Goal: Use online tool/utility: Utilize a website feature to perform a specific function

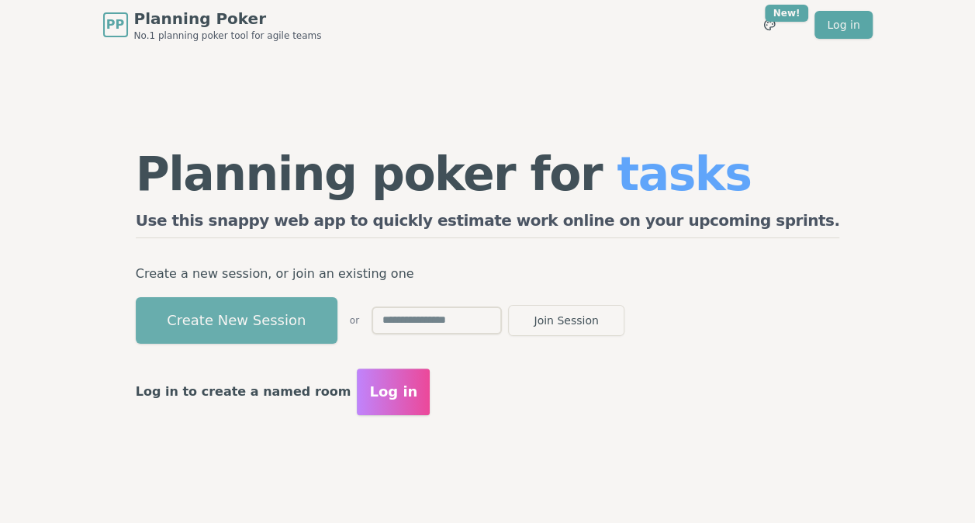
click at [338, 320] on button "Create New Session" at bounding box center [237, 320] width 202 height 47
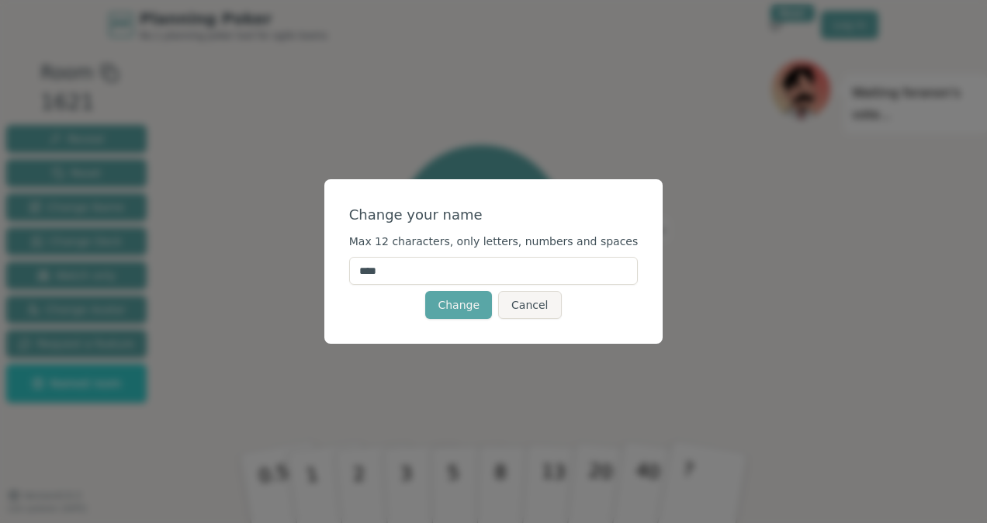
click at [433, 272] on input "****" at bounding box center [493, 271] width 289 height 28
type input "*"
type input "*******"
click at [457, 309] on button "Change" at bounding box center [458, 305] width 67 height 28
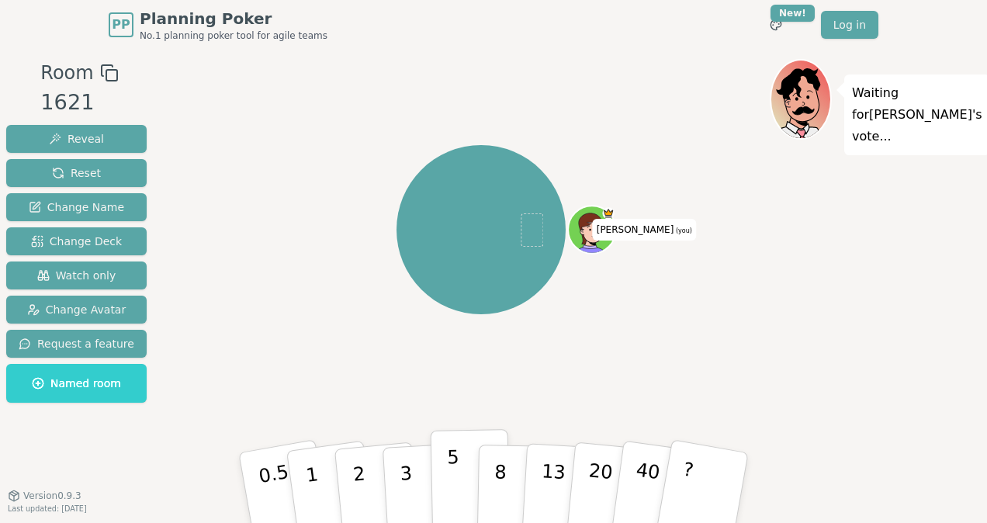
click at [454, 484] on p "5" at bounding box center [453, 488] width 13 height 84
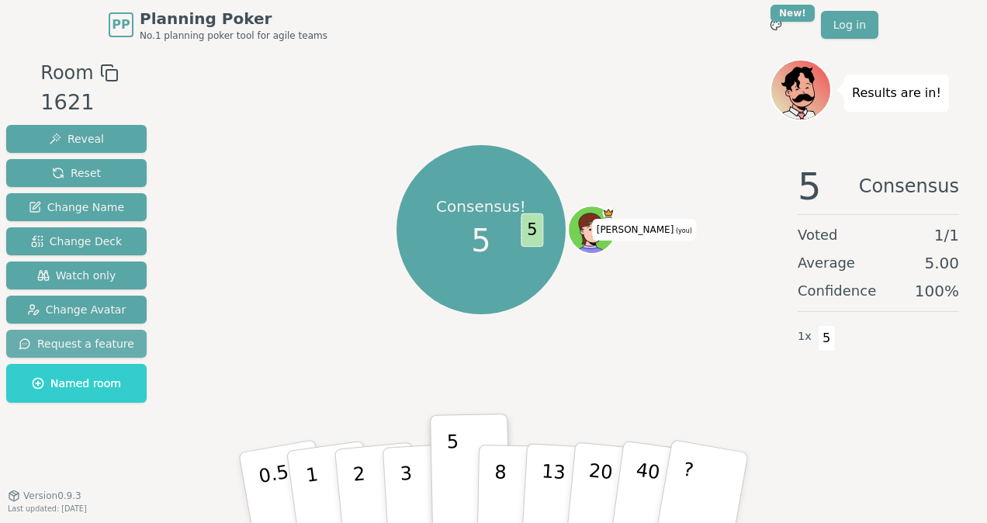
click at [110, 344] on span "Request a feature" at bounding box center [77, 344] width 116 height 16
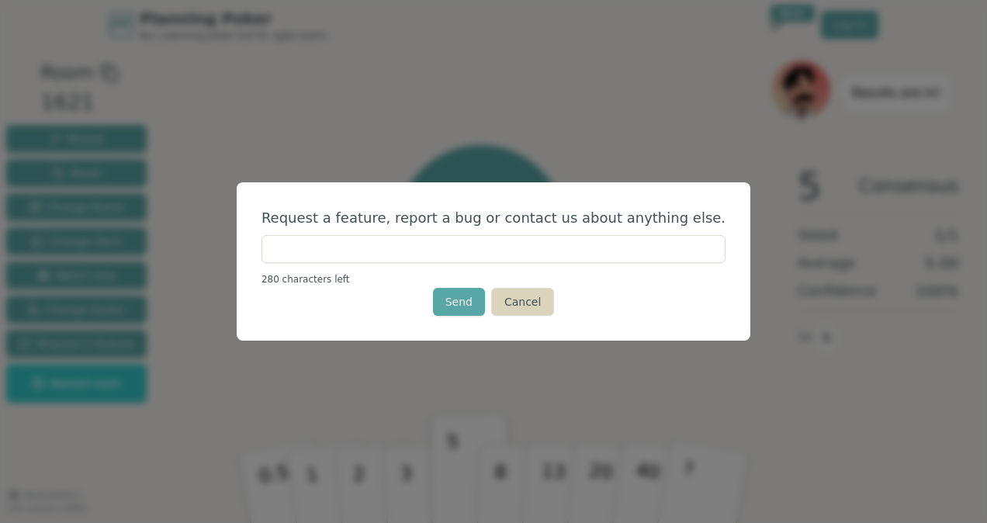
click at [539, 303] on button "Cancel" at bounding box center [522, 302] width 63 height 28
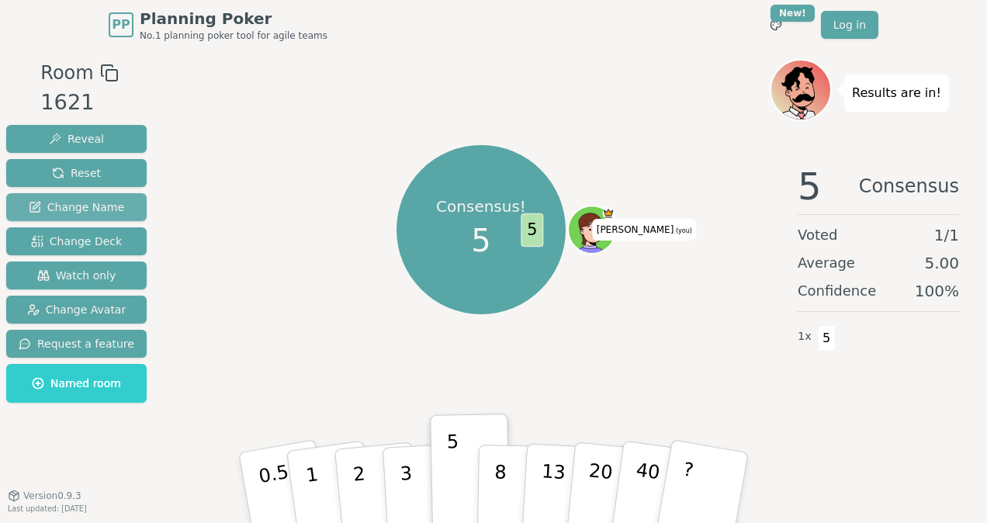
click at [90, 208] on span "Change Name" at bounding box center [76, 207] width 95 height 16
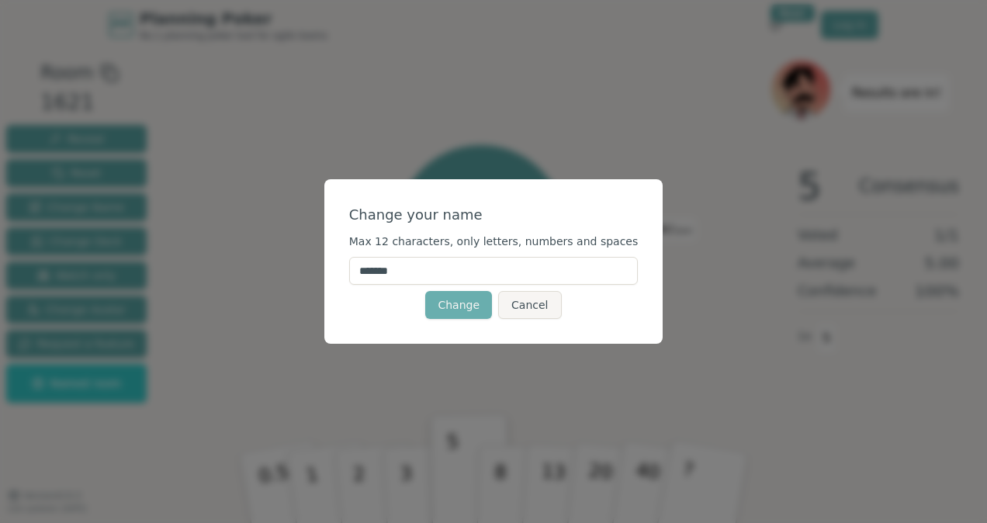
click at [470, 307] on button "Change" at bounding box center [458, 305] width 67 height 28
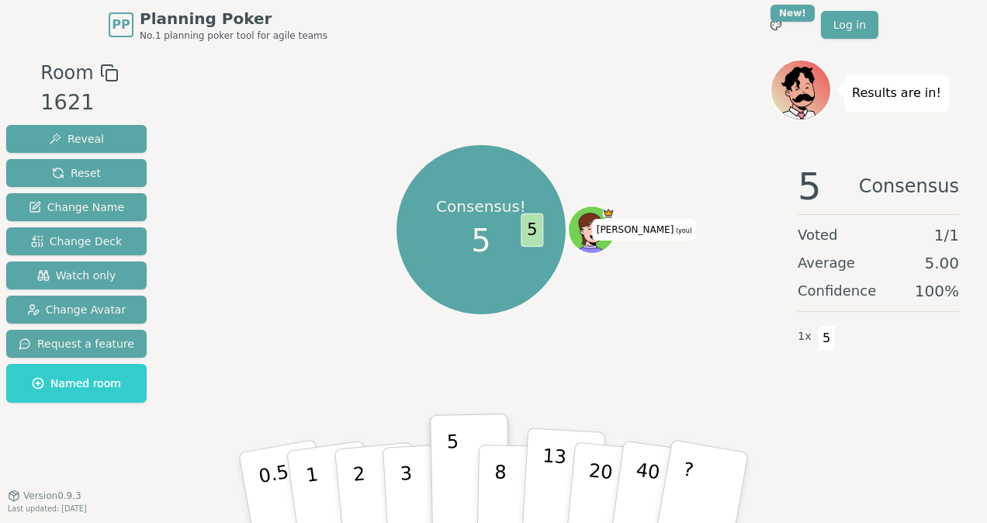
click at [534, 480] on button "13" at bounding box center [563, 488] width 85 height 121
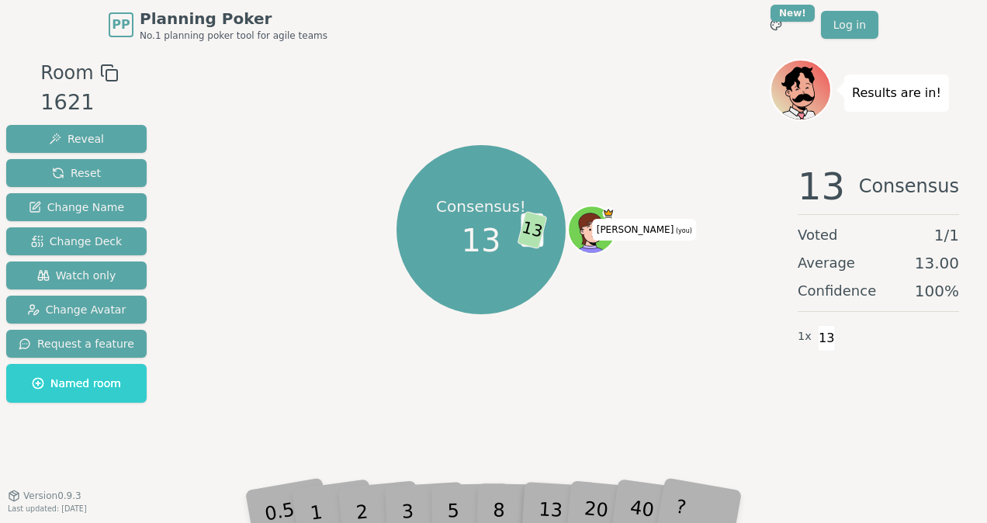
click at [690, 355] on div "Consensus! 13 5 13 [PERSON_NAME] (you)" at bounding box center [480, 230] width 577 height 286
